Goal: Use online tool/utility: Use online tool/utility

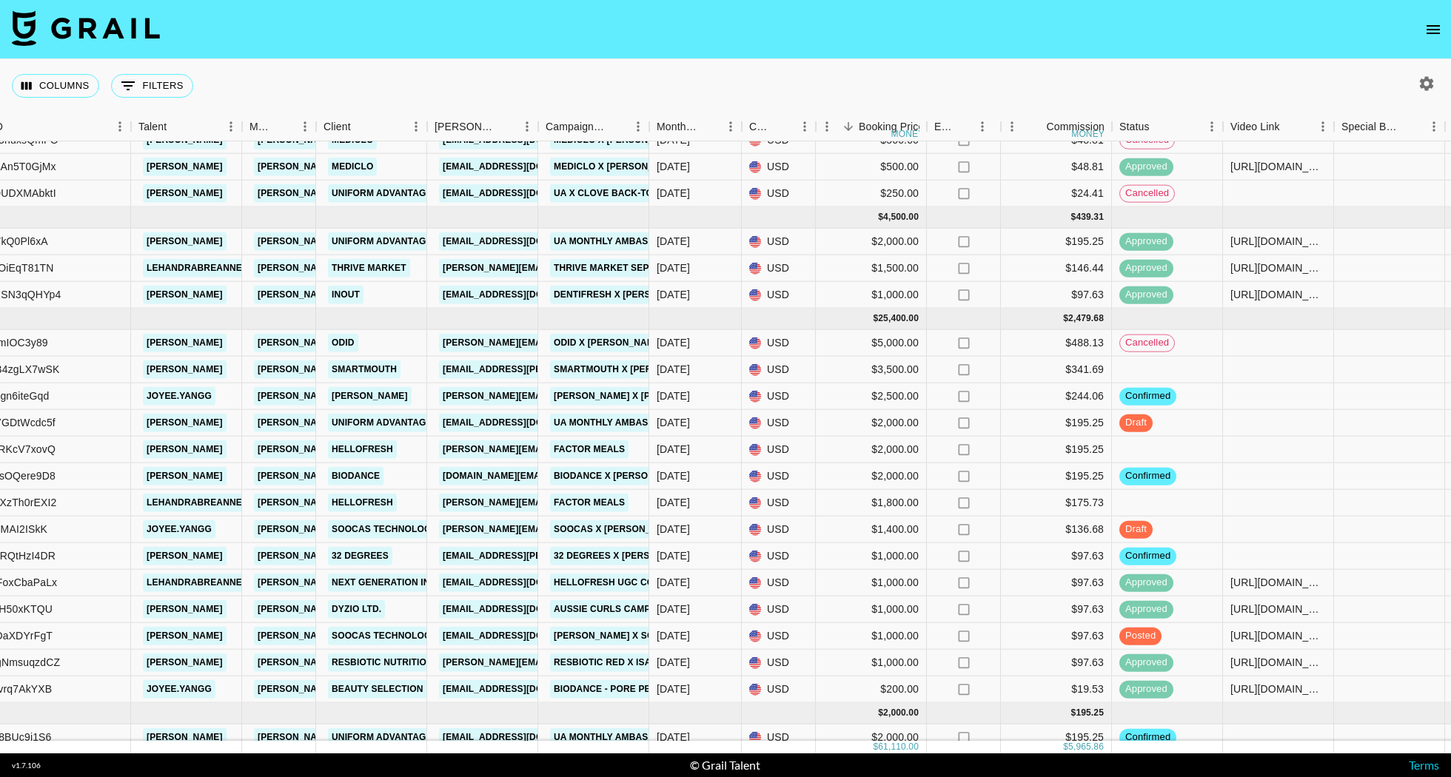
scroll to position [263, 176]
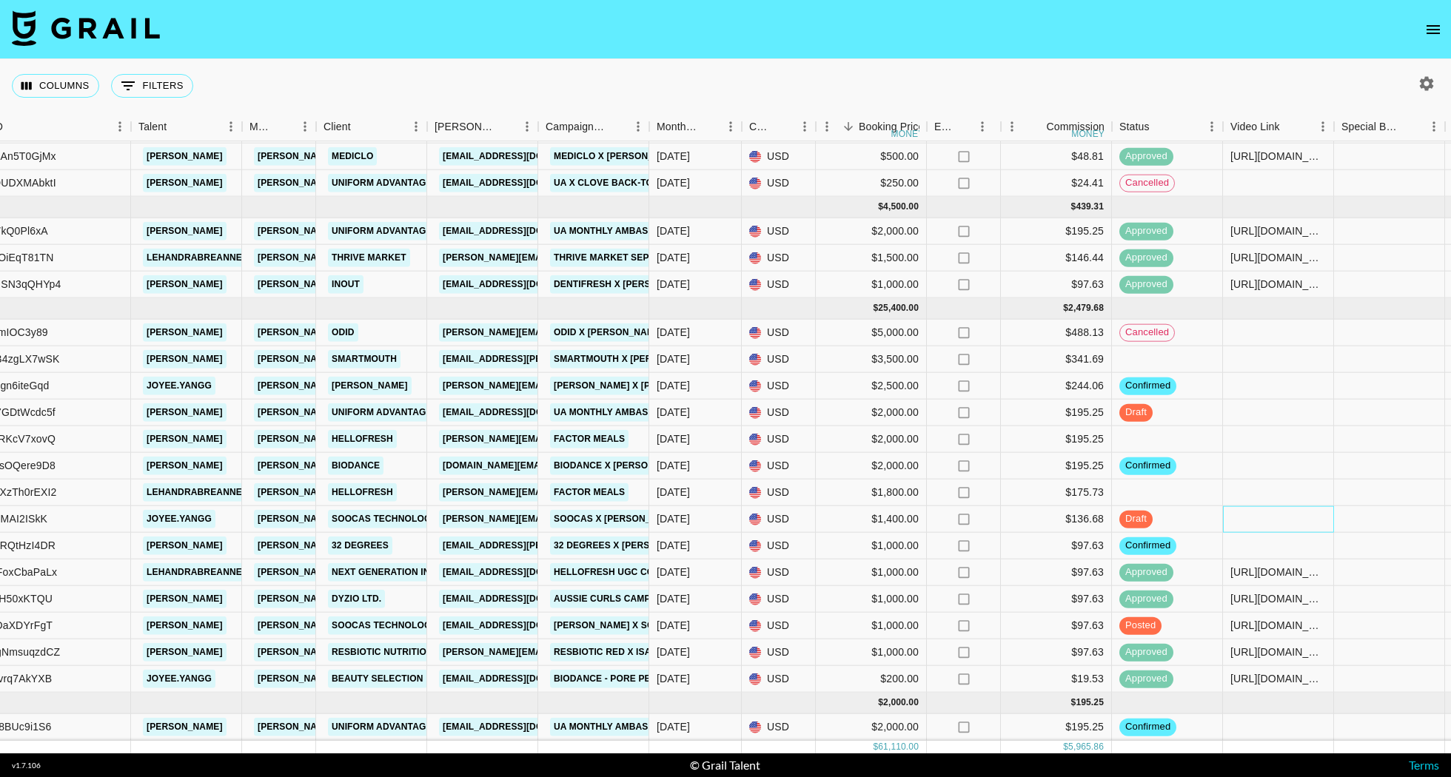
click at [1286, 531] on div at bounding box center [1278, 519] width 111 height 27
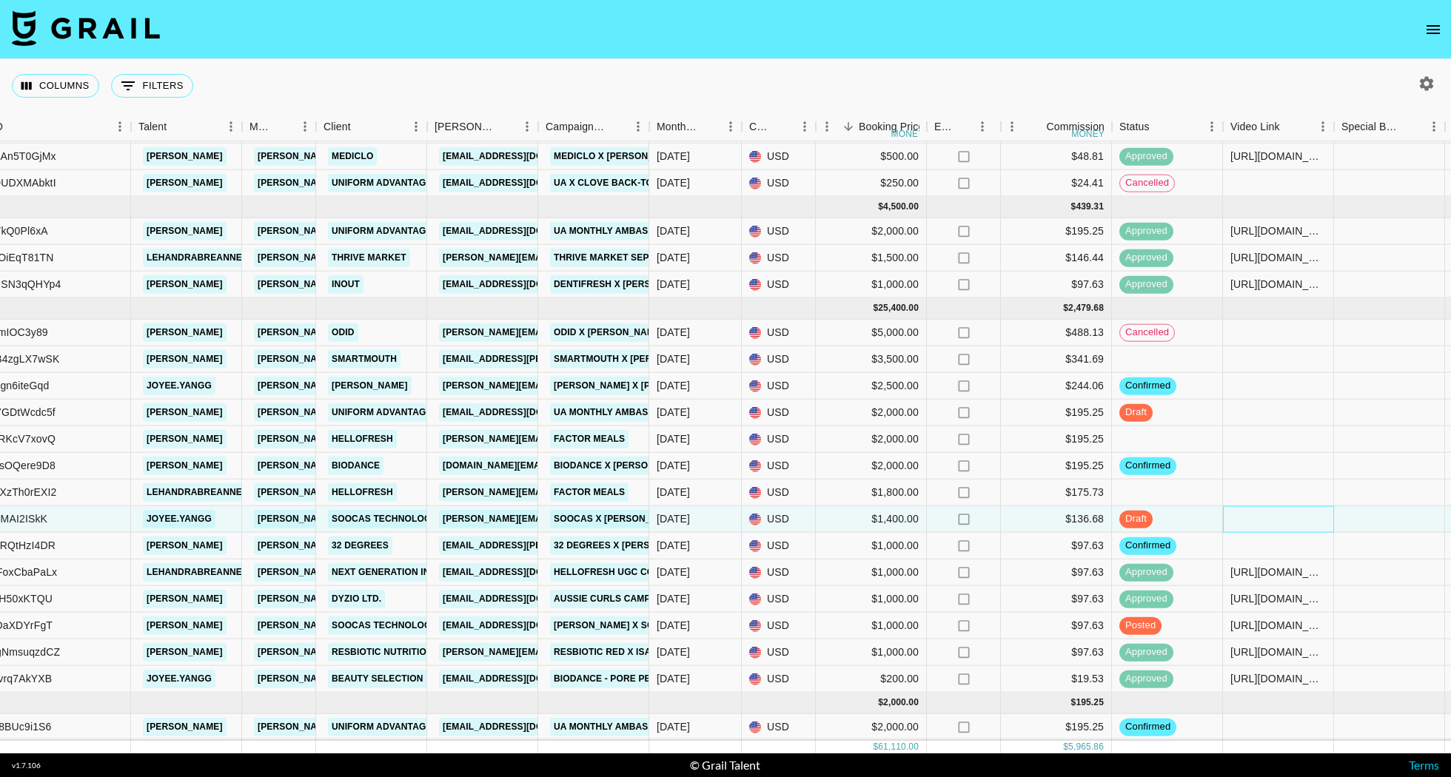
click at [1286, 531] on div at bounding box center [1278, 519] width 111 height 27
type input "[URL][DOMAIN_NAME]"
click at [1165, 553] on span "confirmed" at bounding box center [1147, 546] width 57 height 14
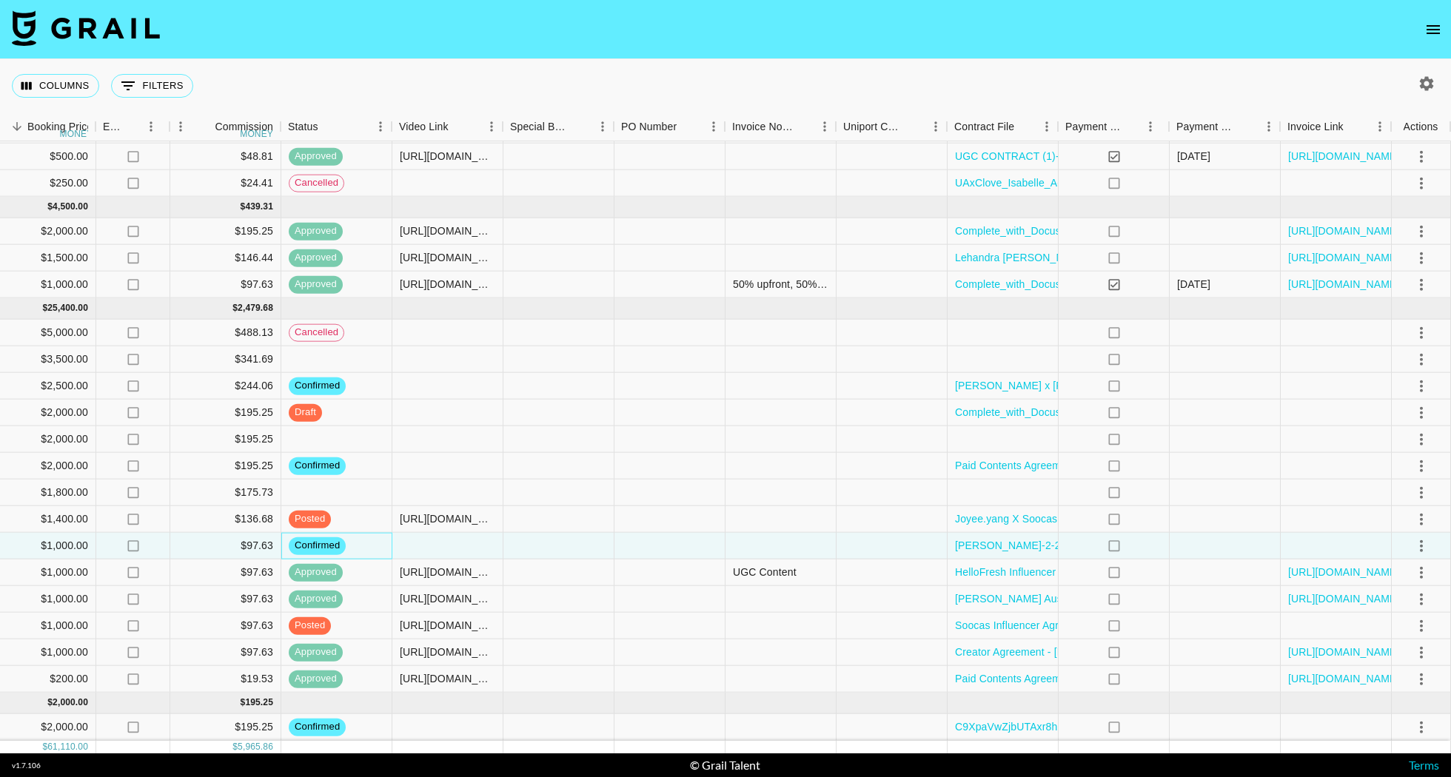
scroll to position [263, 1007]
click at [1425, 552] on icon "select merge strategy" at bounding box center [1421, 546] width 18 height 18
click at [1425, 632] on li "Draft Created" at bounding box center [1402, 643] width 96 height 27
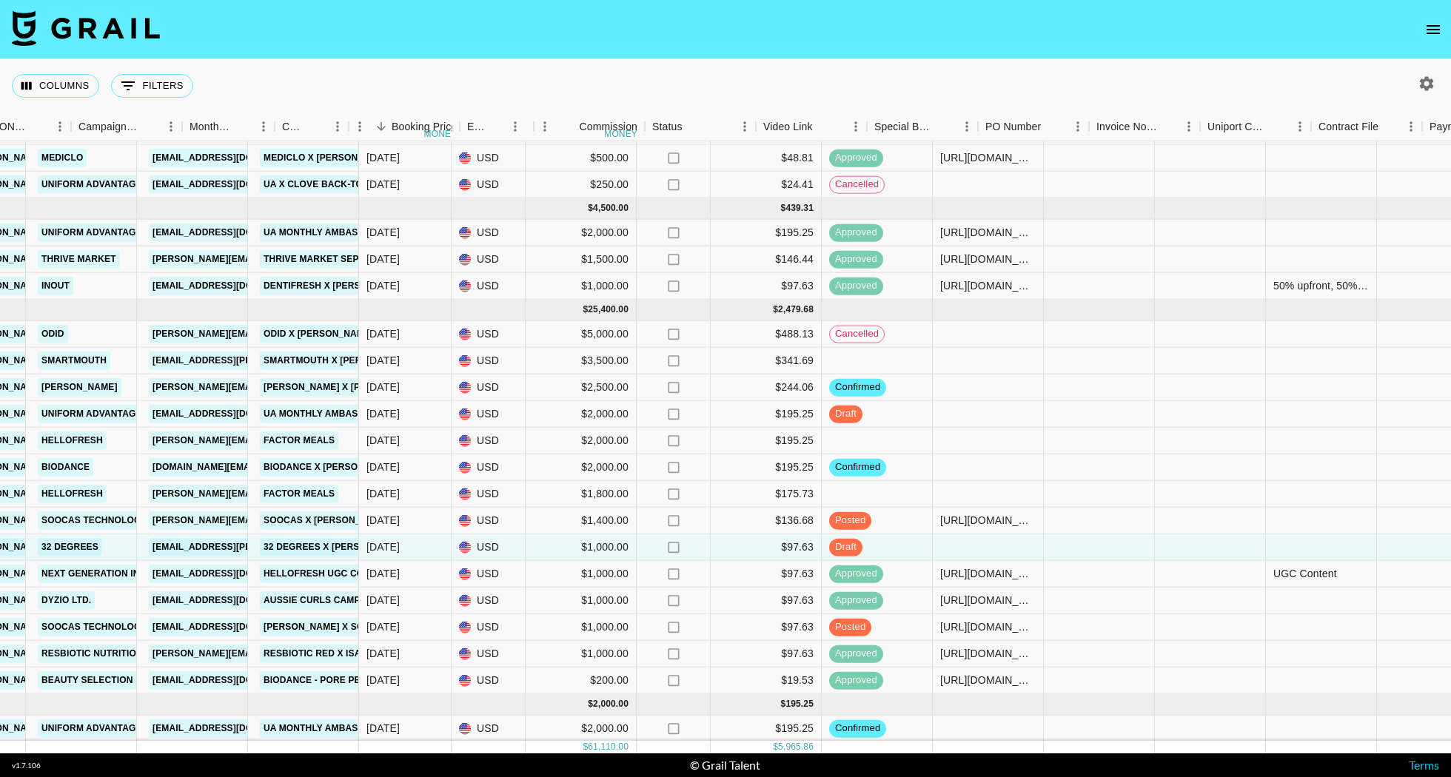
scroll to position [262, 326]
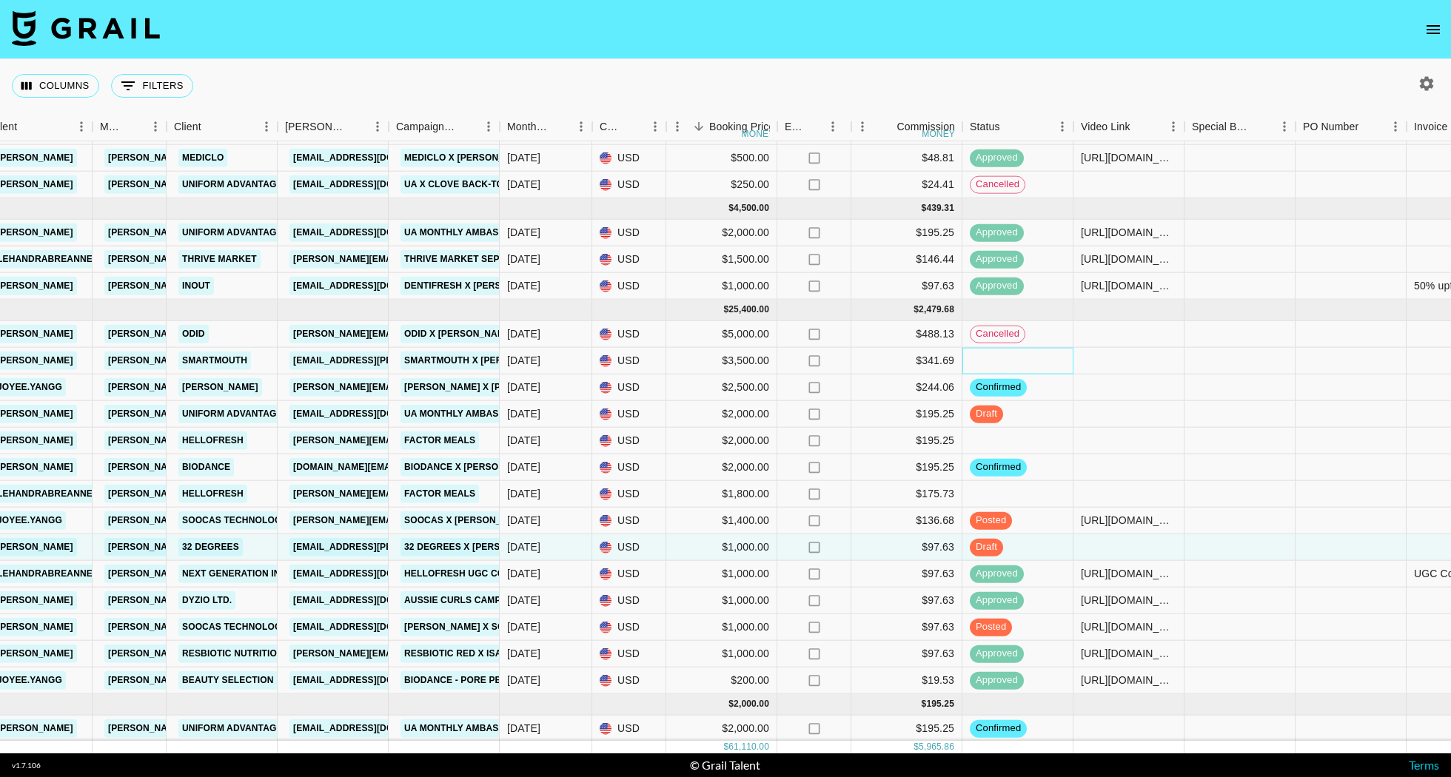
click at [1040, 369] on div at bounding box center [1017, 361] width 111 height 27
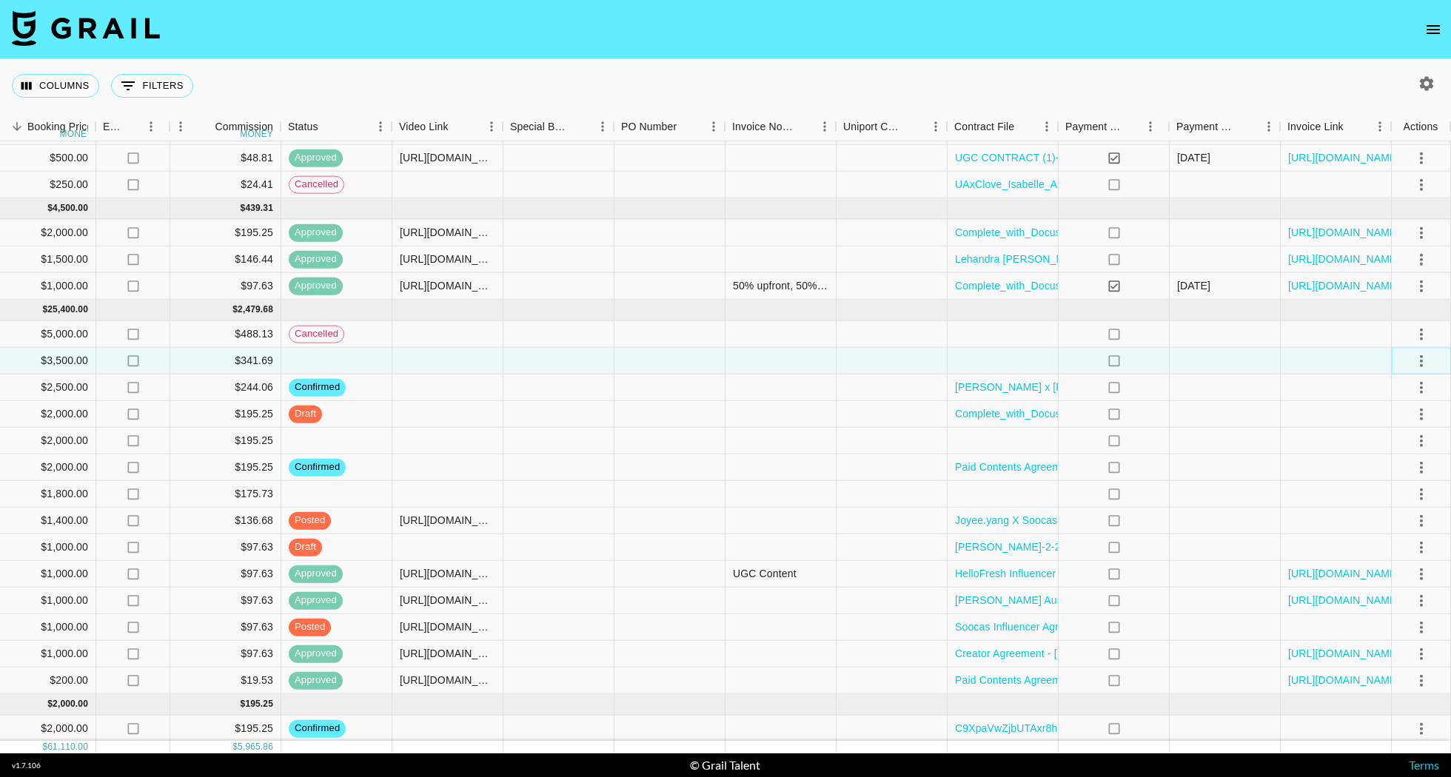
scroll to position [262, 1007]
click at [1420, 366] on icon "select merge strategy" at bounding box center [1421, 361] width 3 height 12
click at [1396, 409] on li "Confirm" at bounding box center [1402, 404] width 96 height 27
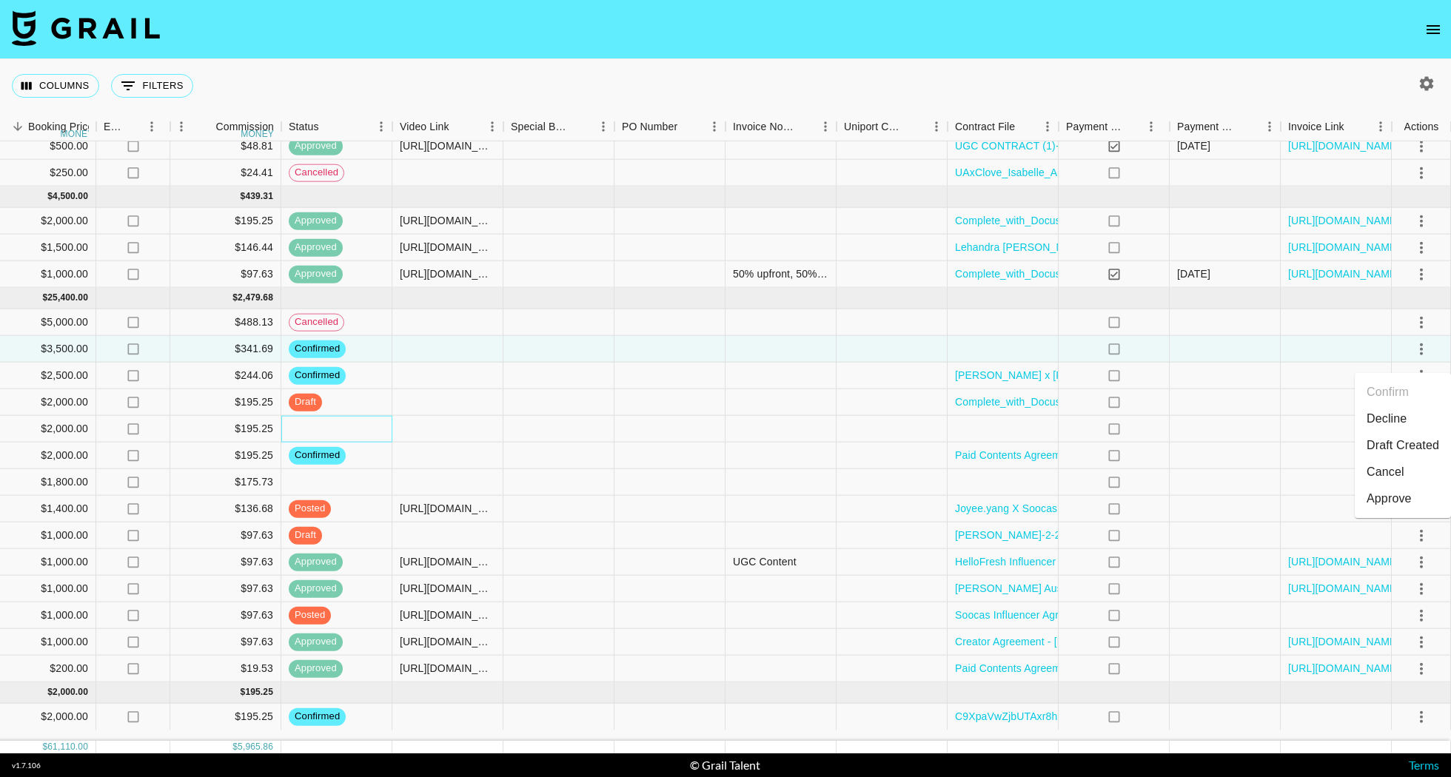
scroll to position [274, 1007]
click at [376, 435] on div at bounding box center [336, 429] width 111 height 27
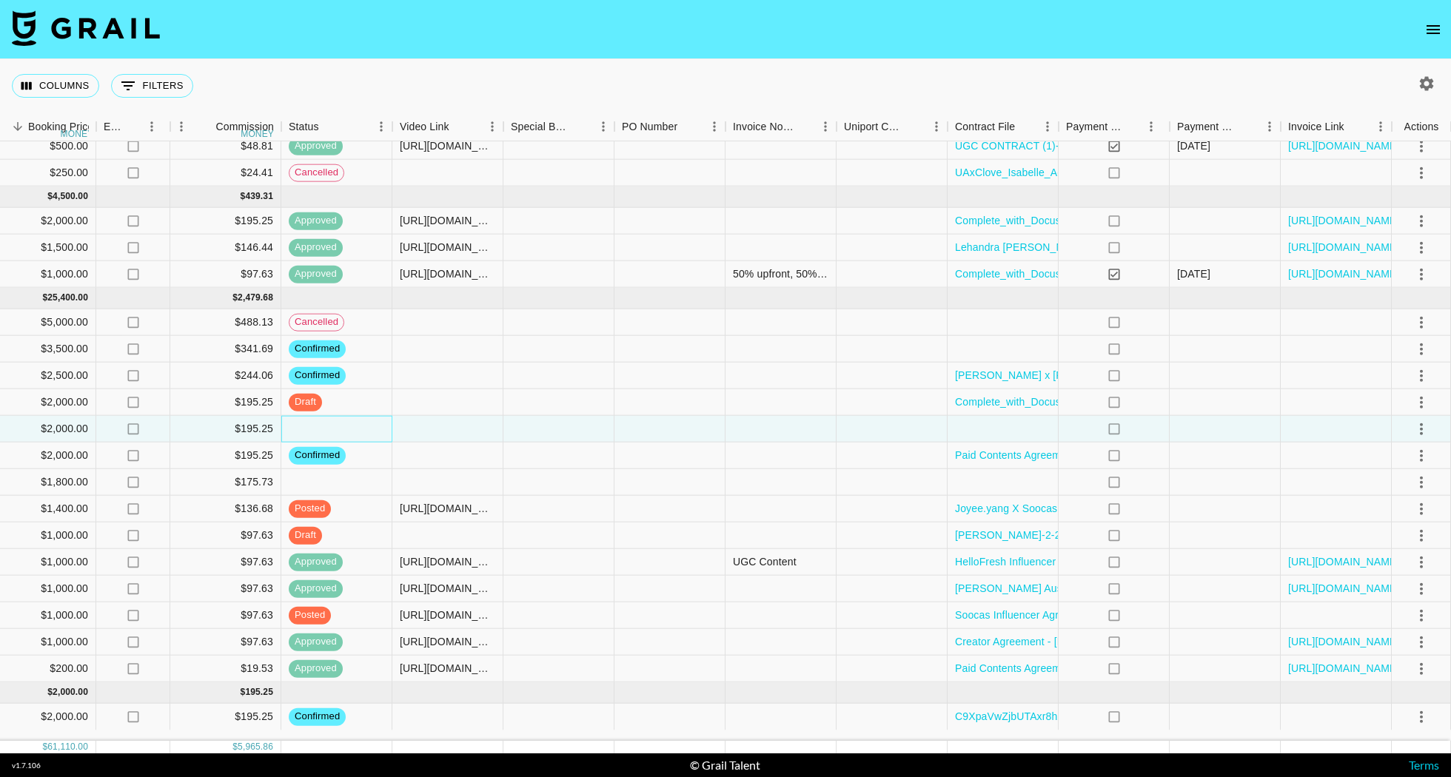
scroll to position [0, 12]
click at [1415, 434] on icon "select merge strategy" at bounding box center [1421, 429] width 18 height 18
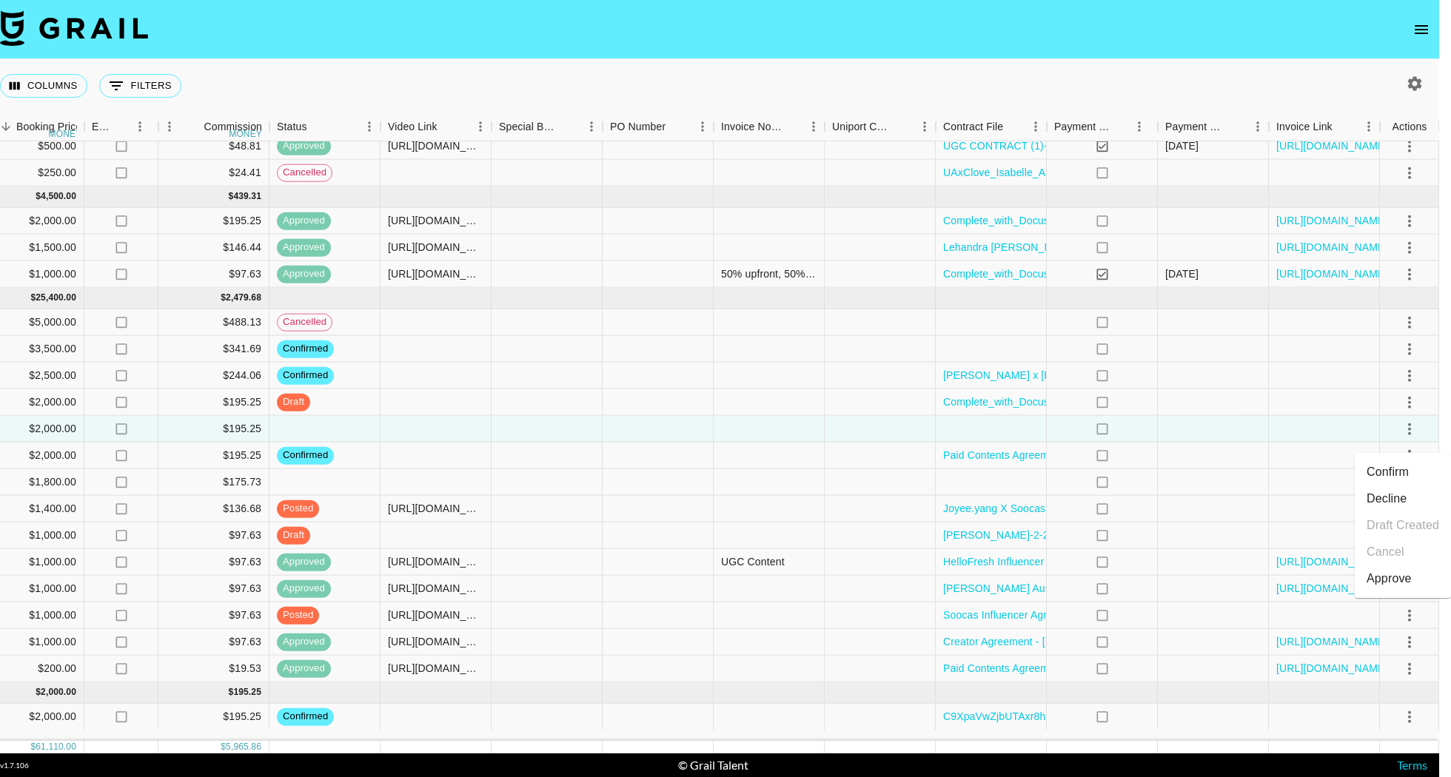
click at [1394, 474] on li "Confirm" at bounding box center [1402, 472] width 96 height 27
click at [364, 487] on div at bounding box center [324, 482] width 111 height 27
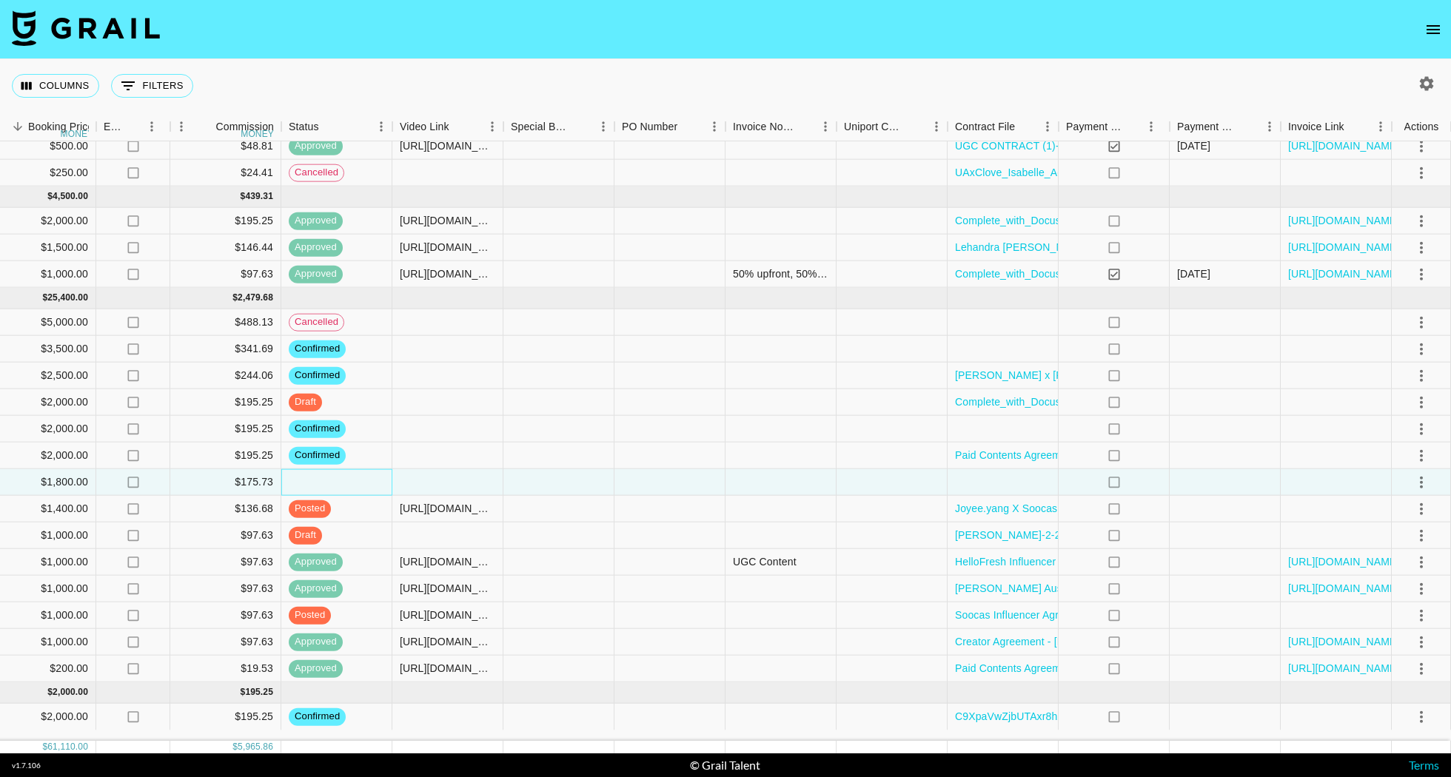
scroll to position [0, 0]
click at [1428, 487] on icon "select merge strategy" at bounding box center [1421, 482] width 18 height 18
click at [1398, 525] on li "Confirm" at bounding box center [1402, 525] width 96 height 27
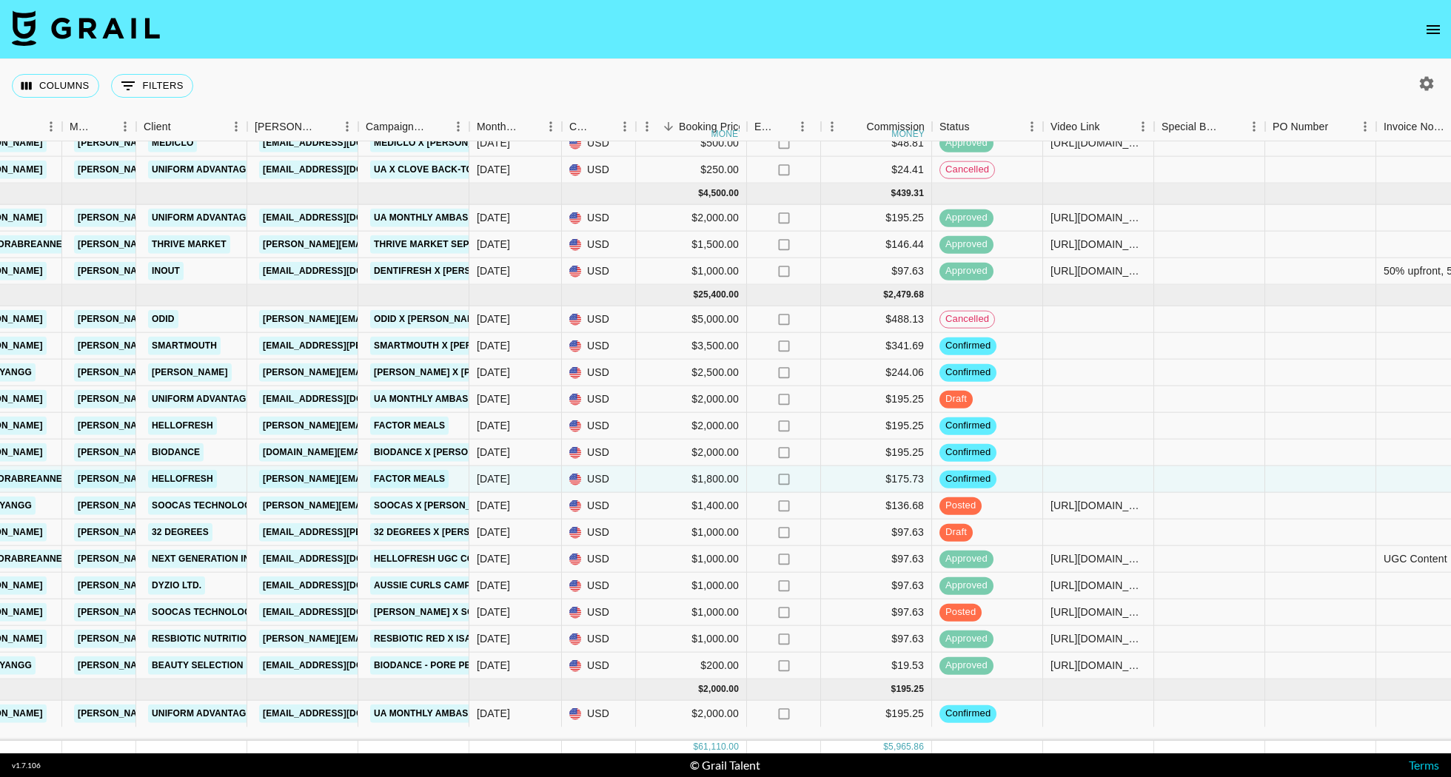
scroll to position [276, 356]
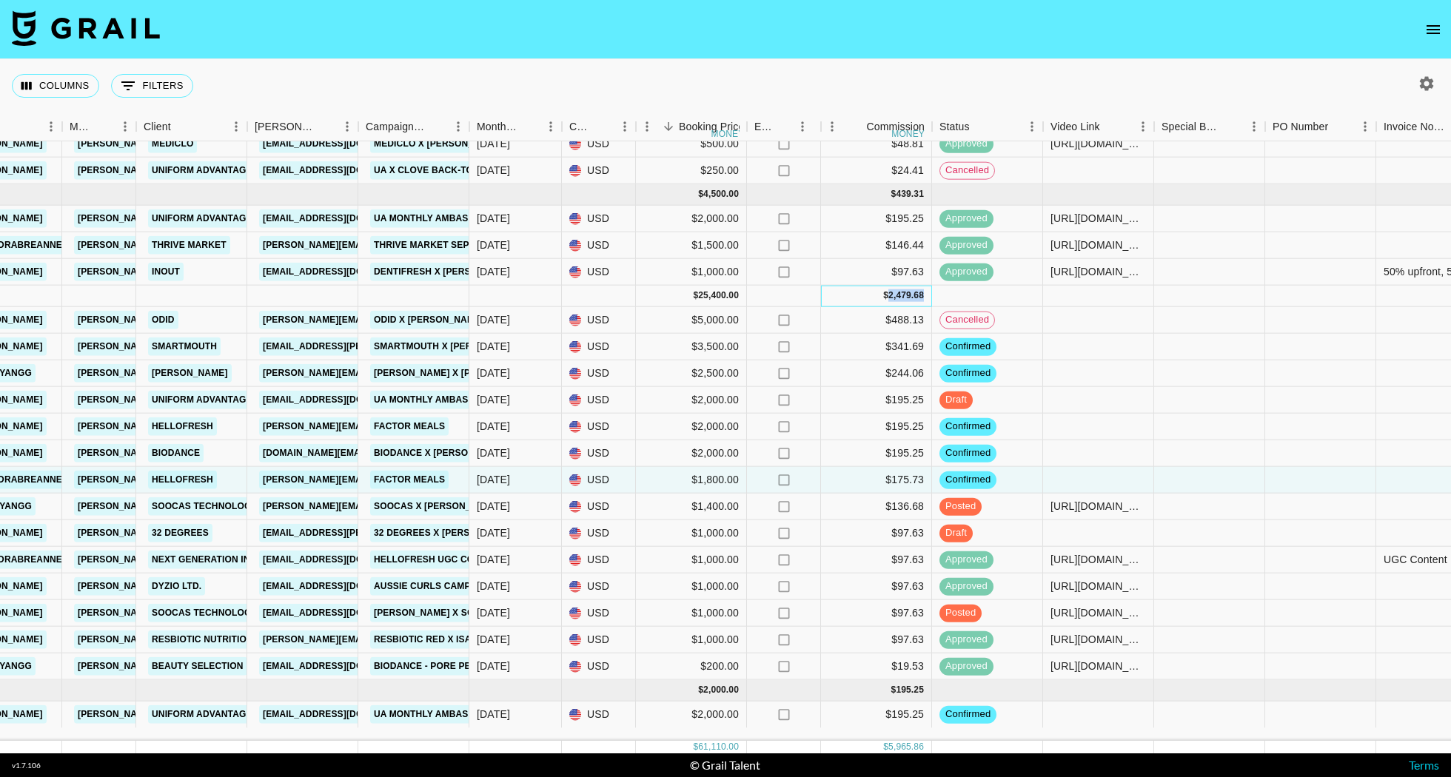
drag, startPoint x: 922, startPoint y: 302, endPoint x: 886, endPoint y: 298, distance: 36.5
click at [886, 299] on div "$ 2,479.68" at bounding box center [903, 295] width 41 height 13
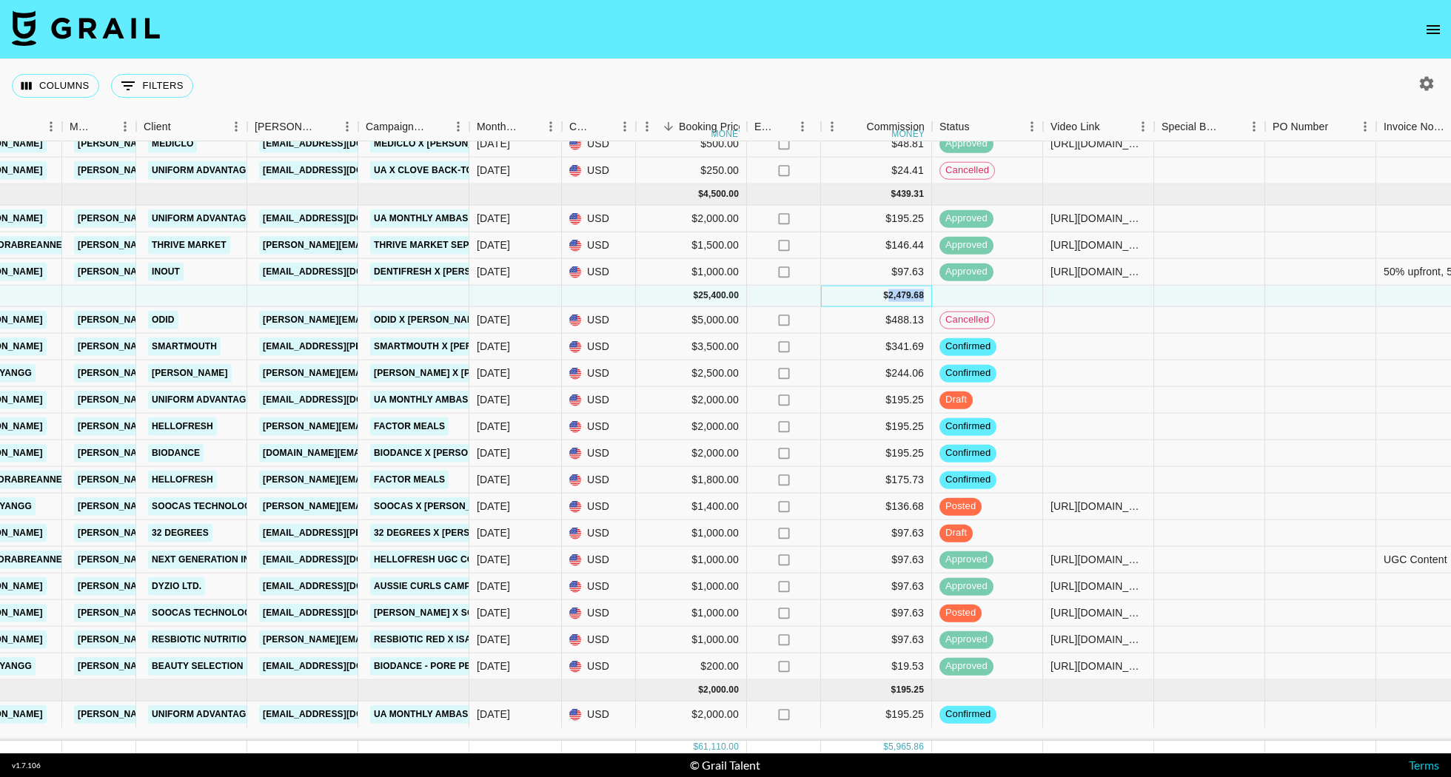
copy div "2,479.68"
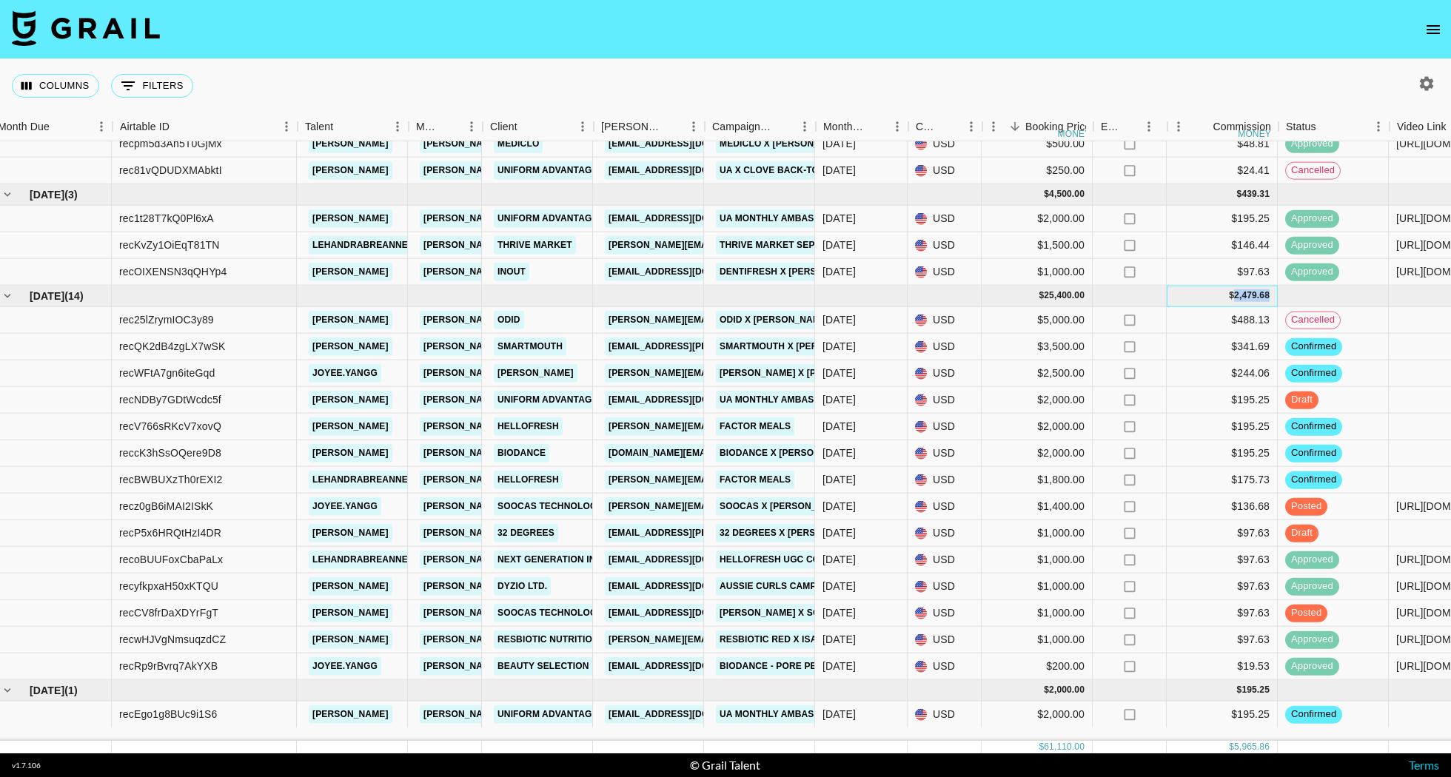
scroll to position [276, 9]
